Goal: Navigation & Orientation: Find specific page/section

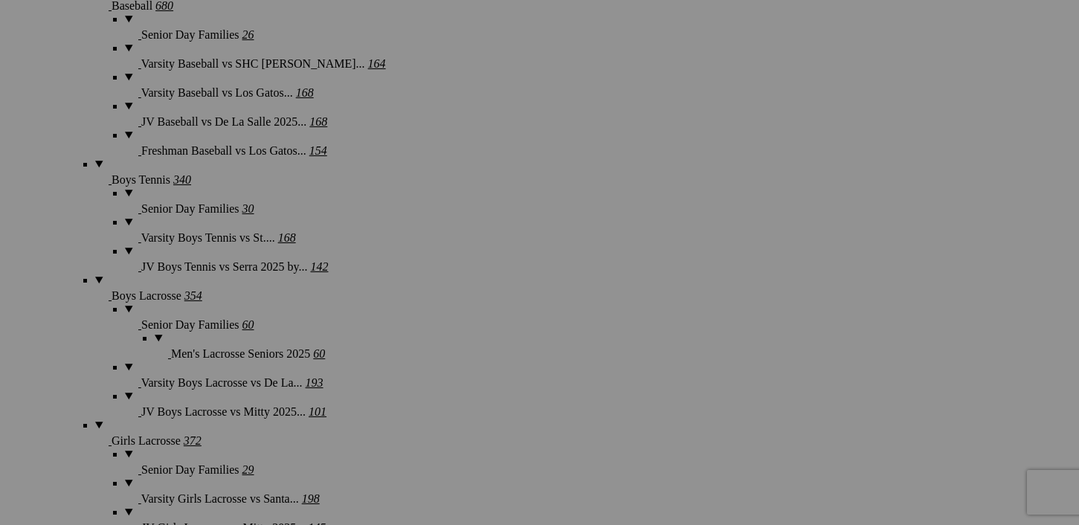
scroll to position [3996, 0]
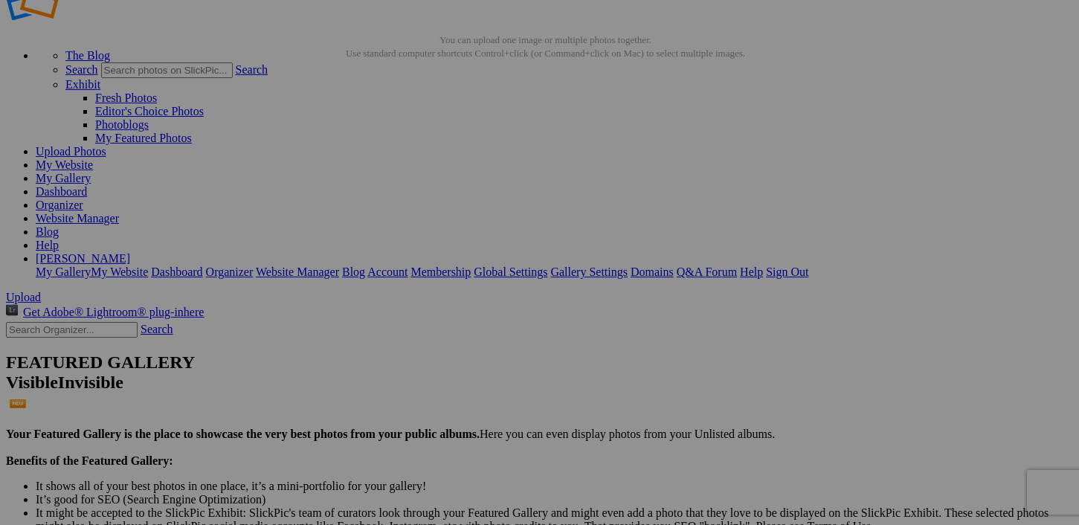
scroll to position [0, 0]
